Goal: Check status: Check status

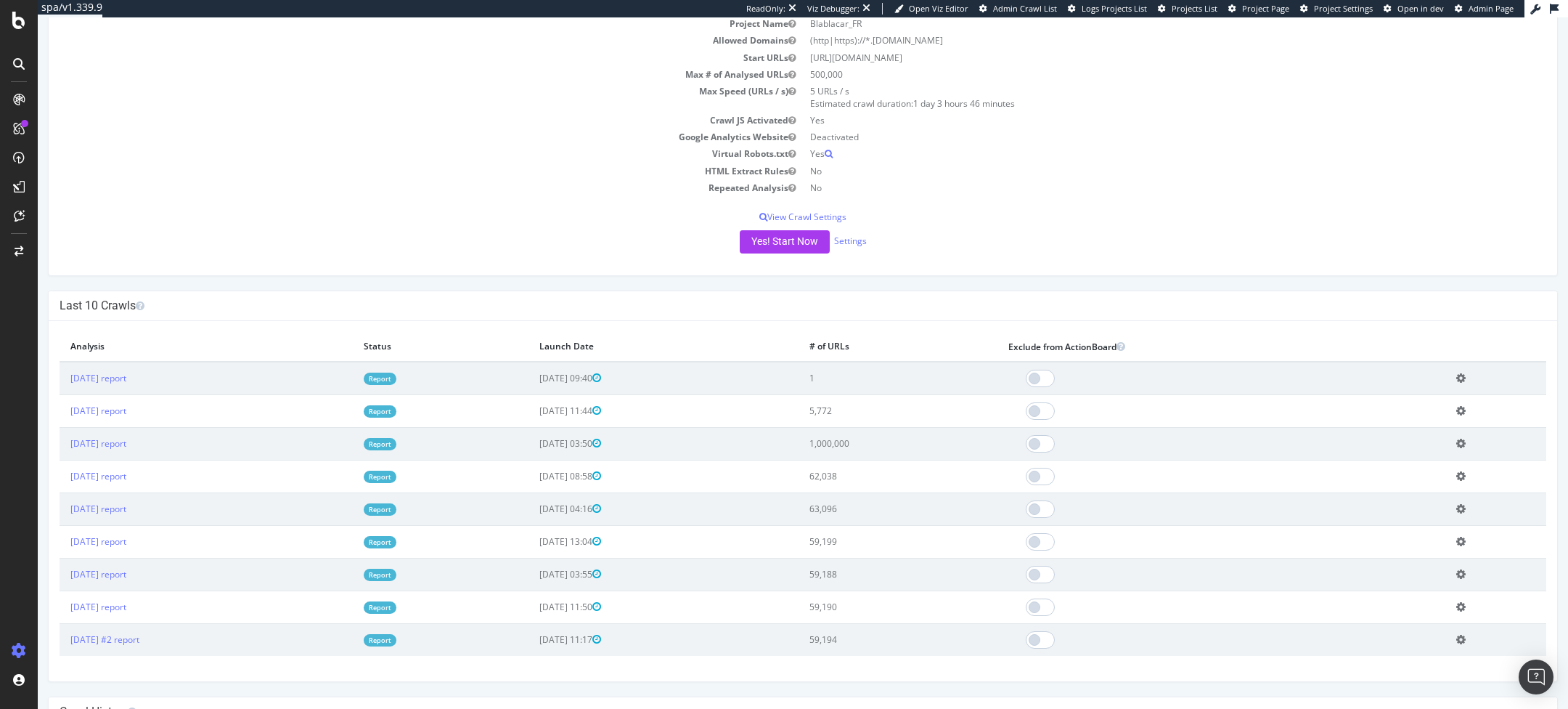
scroll to position [119, 0]
click at [396, 406] on link "Report" at bounding box center [379, 410] width 33 height 12
